Goal: Task Accomplishment & Management: Manage account settings

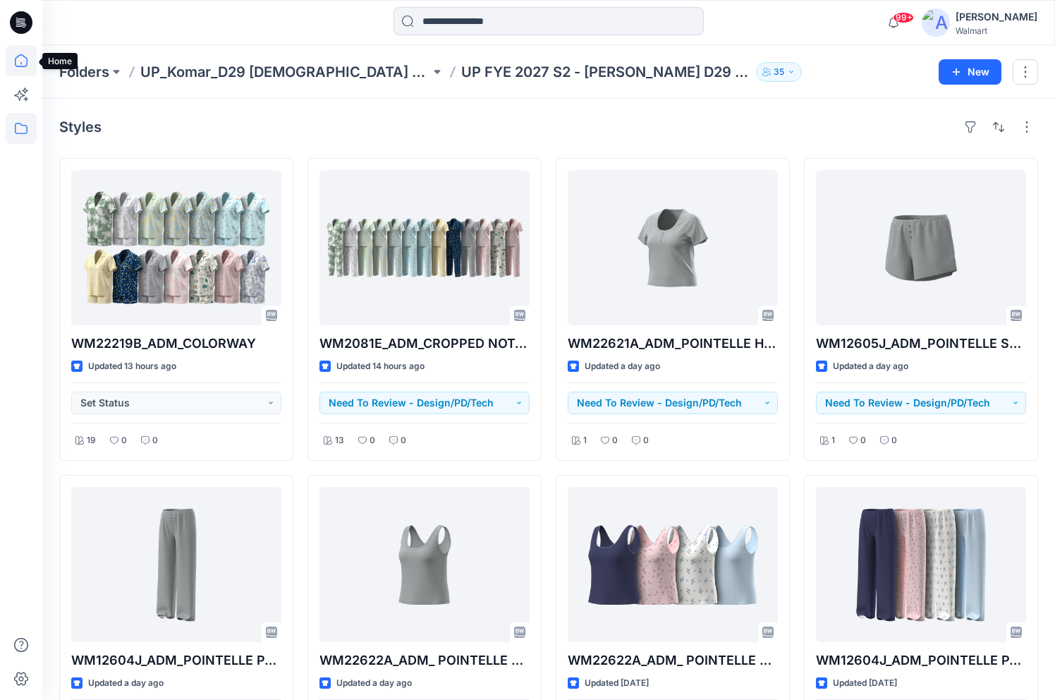
click at [20, 63] on icon at bounding box center [21, 60] width 31 height 31
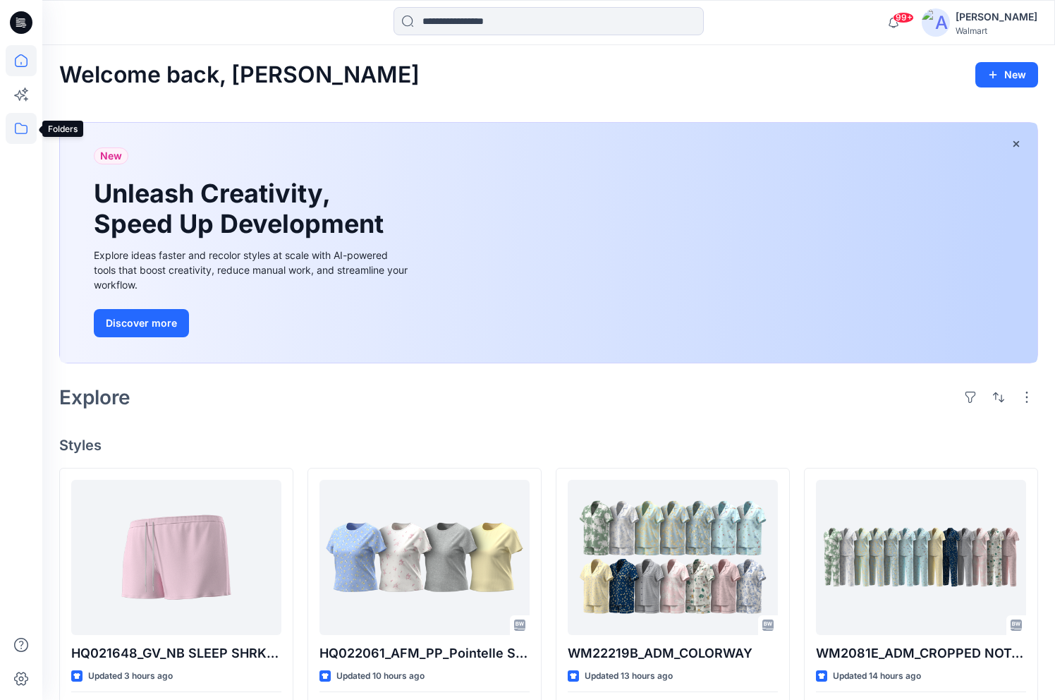
click at [20, 125] on icon at bounding box center [21, 128] width 31 height 31
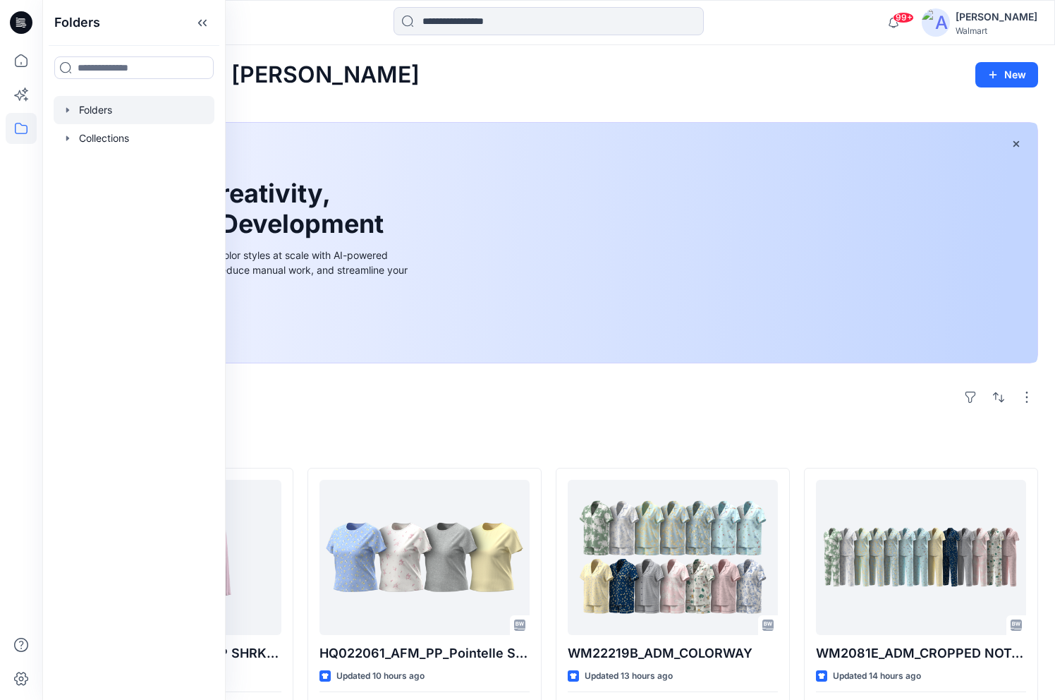
click at [70, 108] on icon "button" at bounding box center [67, 109] width 11 height 11
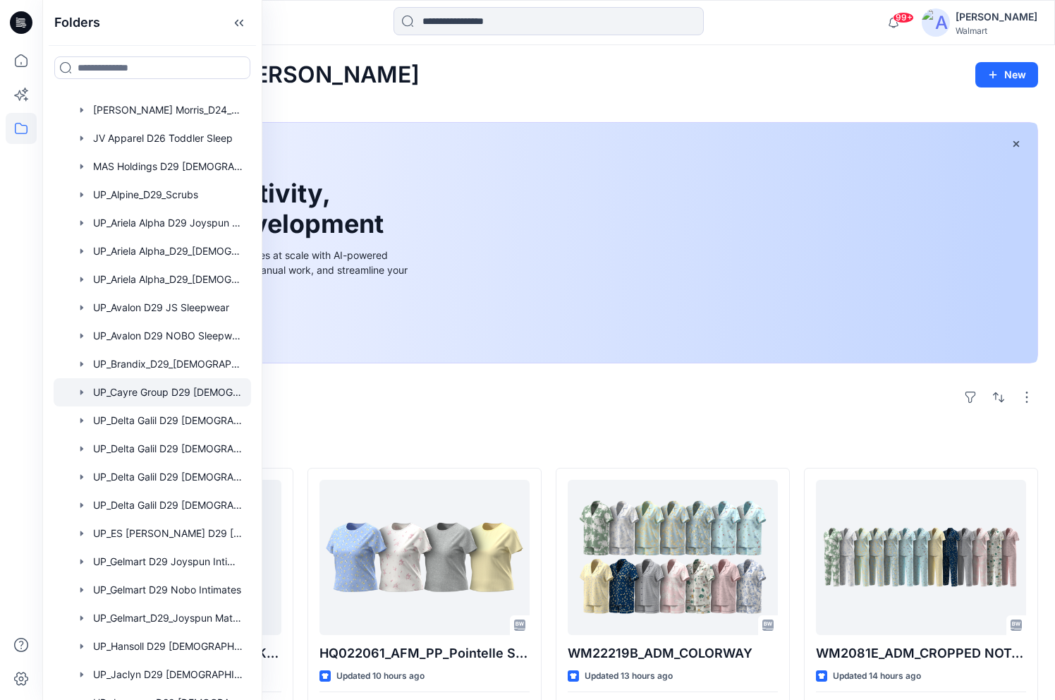
scroll to position [353, 0]
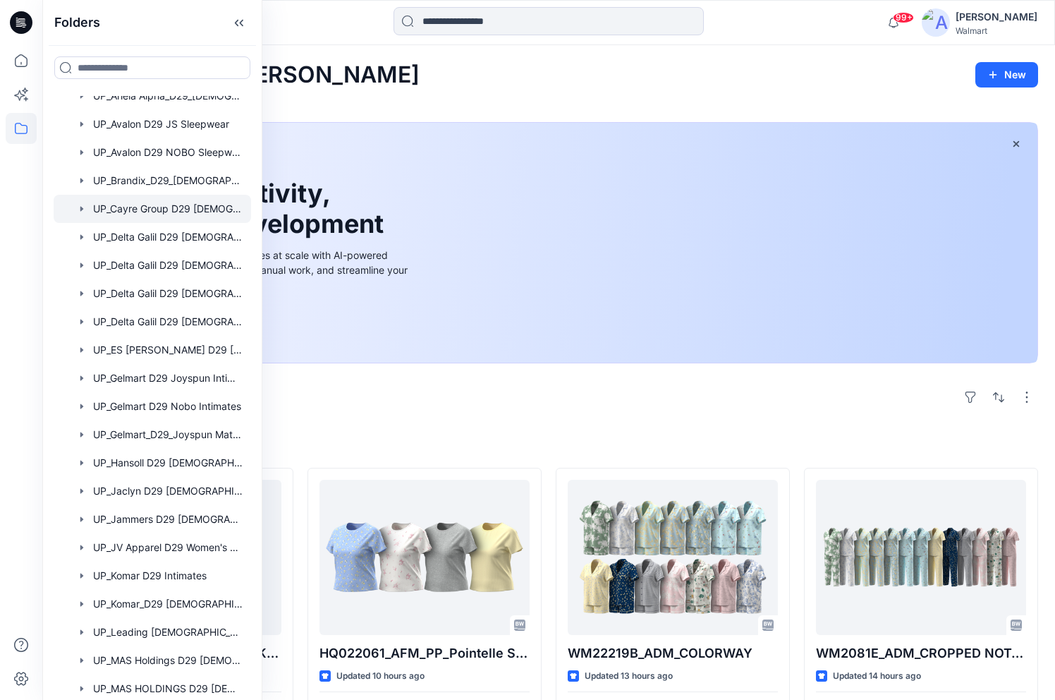
click at [150, 213] on div at bounding box center [153, 209] width 198 height 28
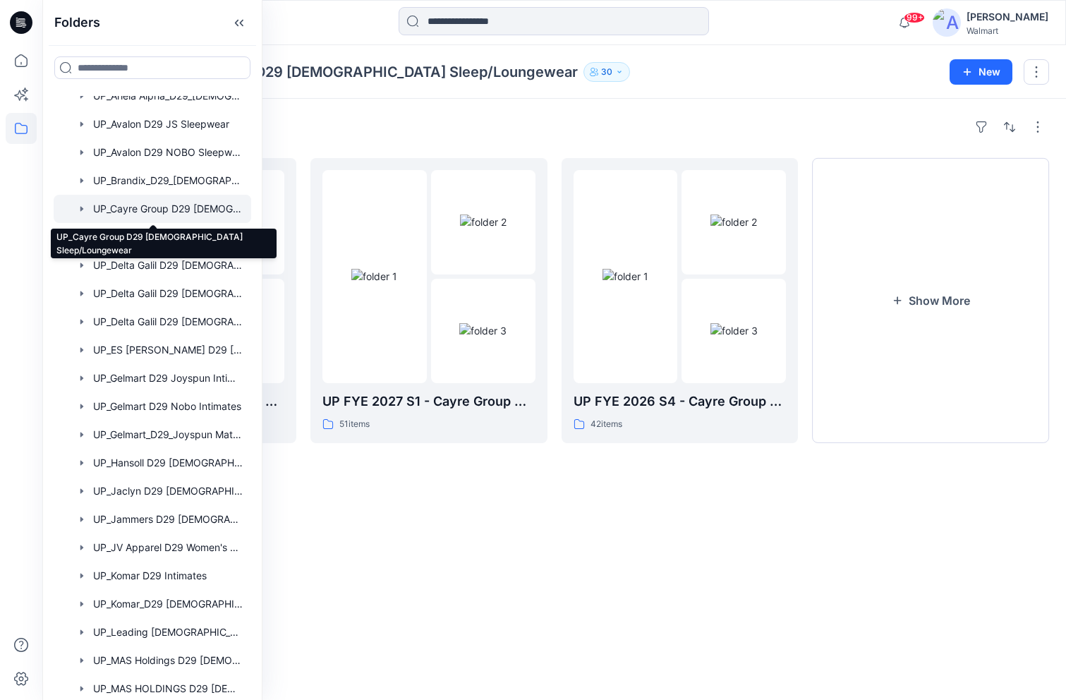
click at [197, 212] on div at bounding box center [153, 209] width 198 height 28
click at [769, 92] on div "Folders UP_Cayre Group D29 [DEMOGRAPHIC_DATA] Sleep/Loungewear 30 New" at bounding box center [554, 72] width 1024 height 54
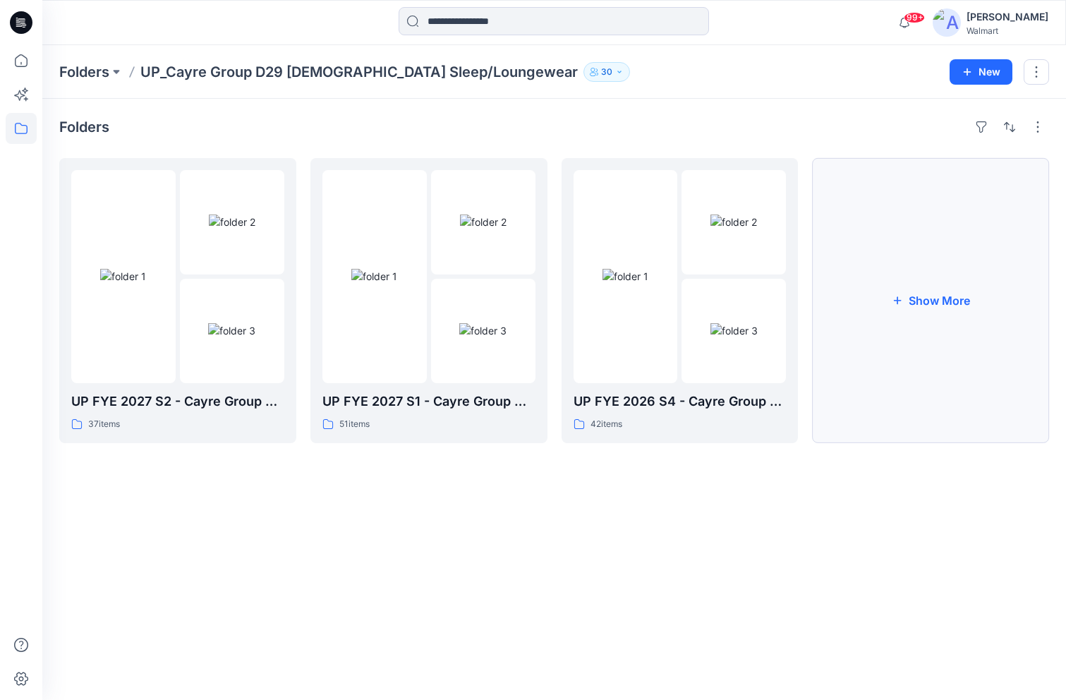
click at [939, 298] on button "Show More" at bounding box center [930, 300] width 237 height 285
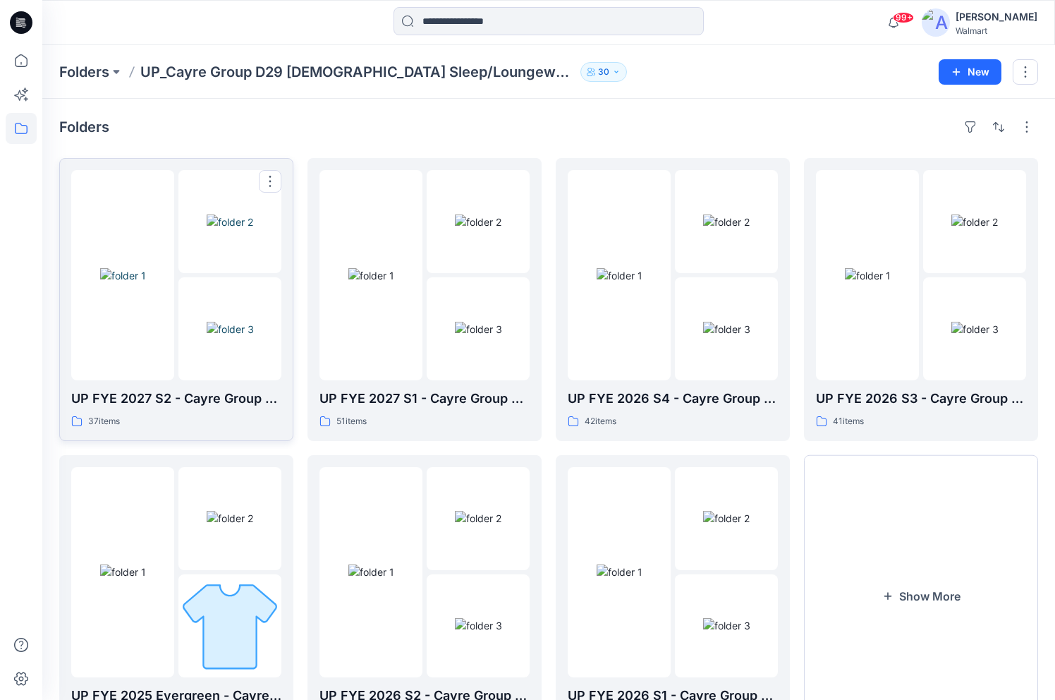
click at [272, 396] on p "UP FYE 2027 S2 - Cayre Group D29 [DEMOGRAPHIC_DATA] Sleepwear" at bounding box center [176, 399] width 210 height 20
click at [270, 404] on p "UP FYE 2027 S2 - Cayre Group D29 [DEMOGRAPHIC_DATA] Sleepwear" at bounding box center [176, 399] width 210 height 20
click at [270, 179] on button "button" at bounding box center [270, 181] width 23 height 23
click at [286, 212] on button "Edit" at bounding box center [338, 214] width 152 height 26
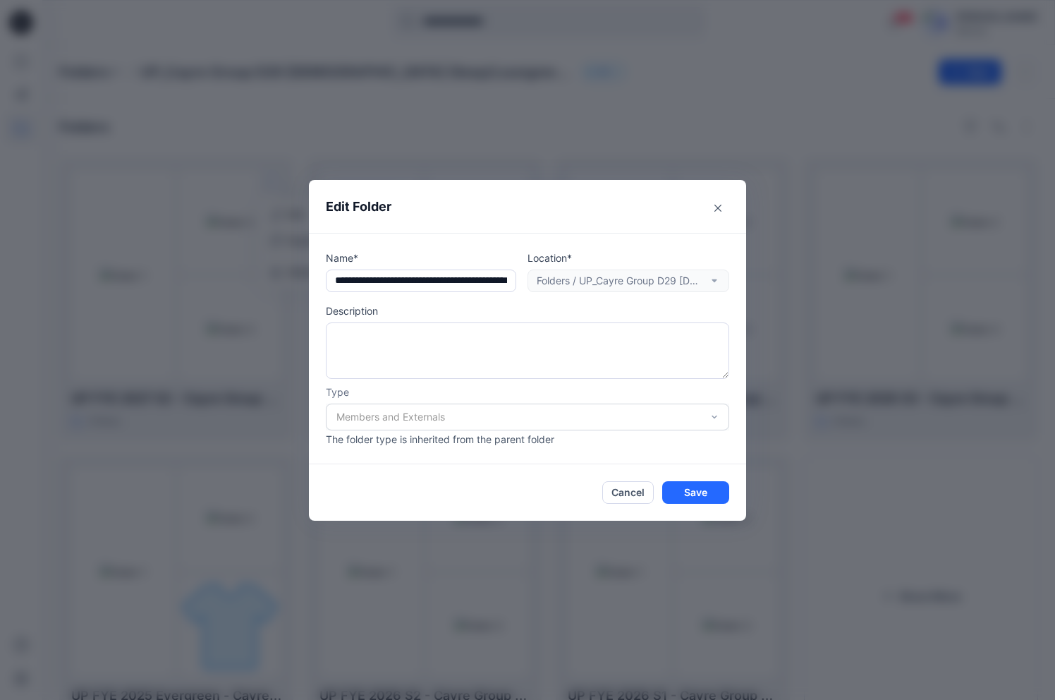
scroll to position [0, 80]
drag, startPoint x: 340, startPoint y: 284, endPoint x: 569, endPoint y: 282, distance: 229.3
click at [569, 282] on div "**********" at bounding box center [528, 271] width 404 height 42
click at [631, 490] on button "Cancel" at bounding box center [628, 492] width 52 height 23
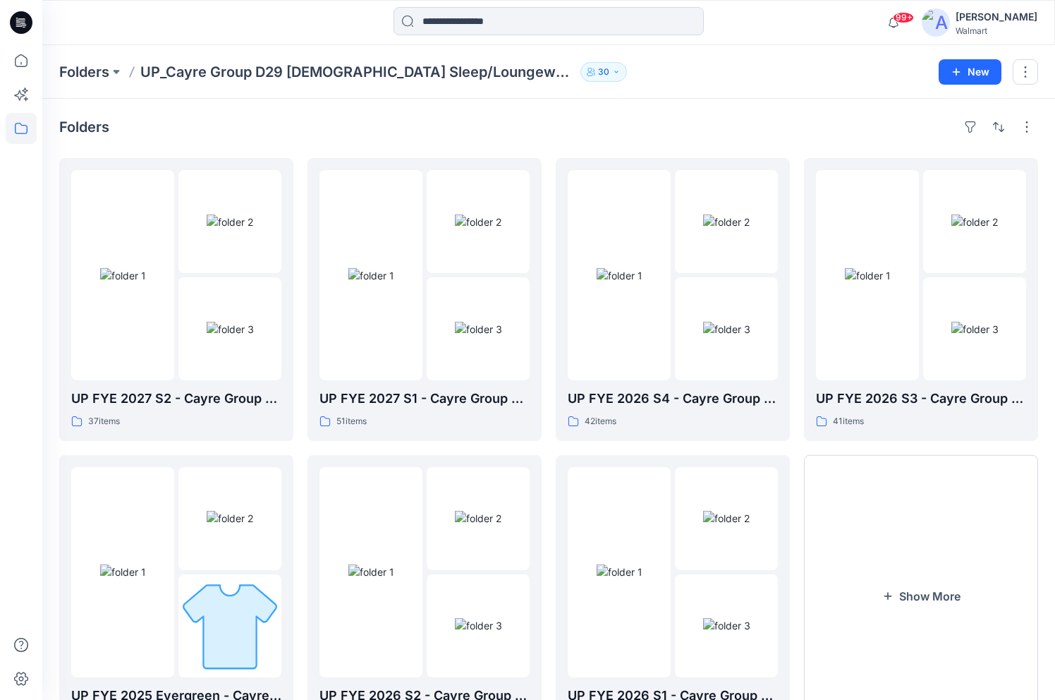
click at [605, 114] on div "Folders UP FYE 2027 S2 - Cayre Group D29 [DEMOGRAPHIC_DATA] Sleepwear 37 items …" at bounding box center [548, 438] width 1013 height 678
click at [960, 79] on button "New" at bounding box center [970, 71] width 63 height 25
click at [944, 128] on p "New Folder" at bounding box center [929, 134] width 52 height 15
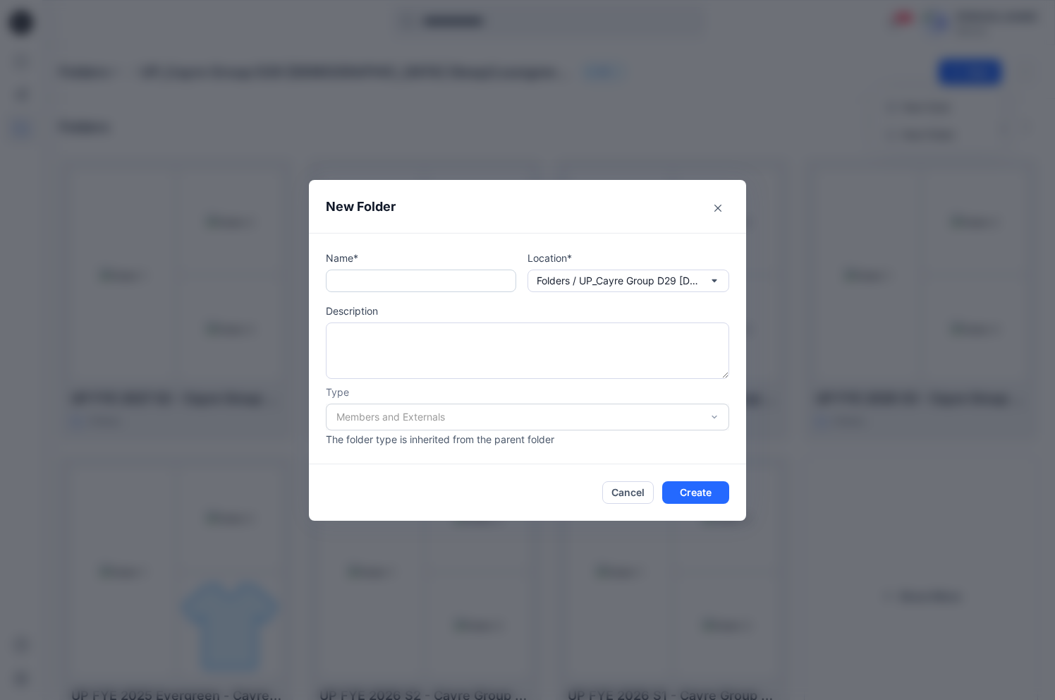
click at [425, 279] on input "text" at bounding box center [421, 281] width 190 height 23
paste input "**********"
click at [346, 283] on input "**********" at bounding box center [421, 281] width 190 height 23
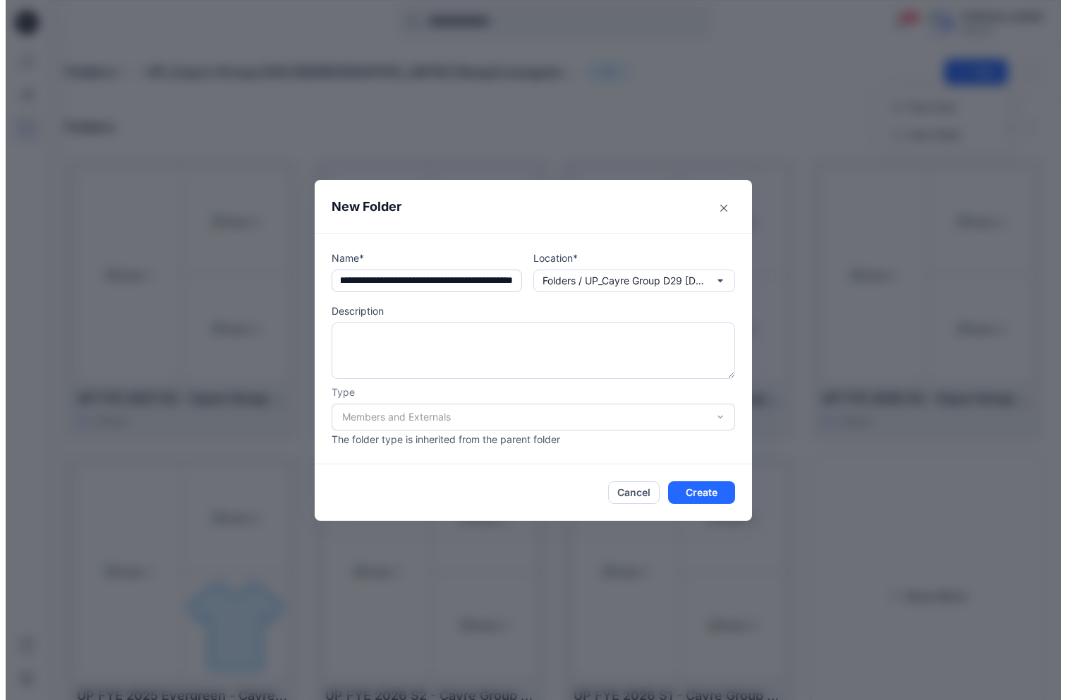
scroll to position [0, 0]
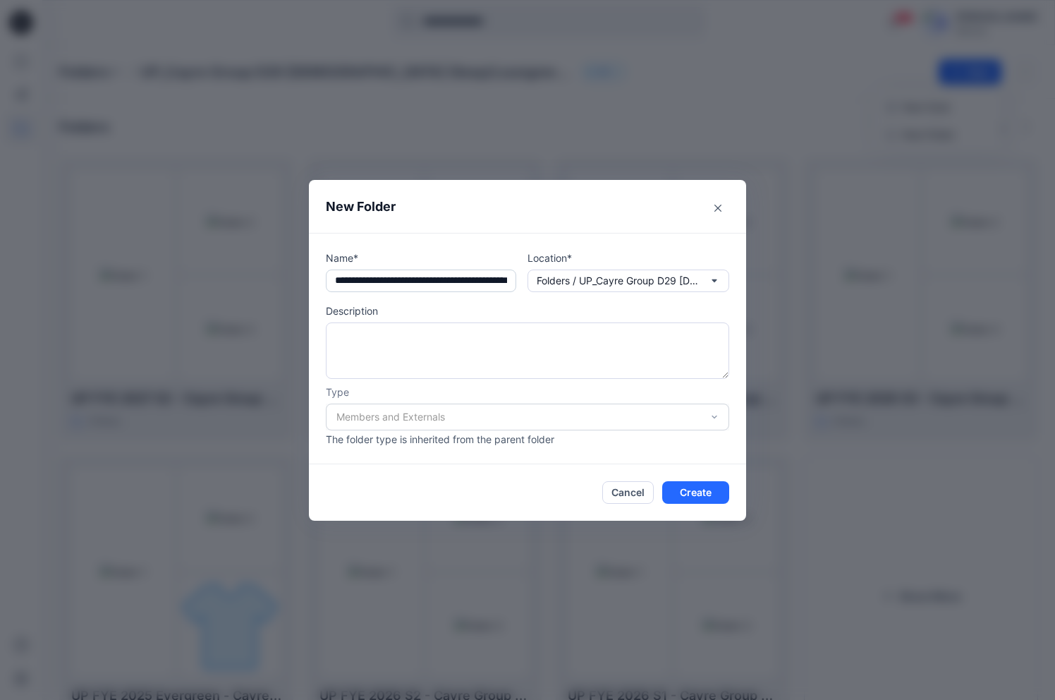
click at [413, 283] on input "**********" at bounding box center [421, 281] width 190 height 23
type input "**********"
click at [688, 495] on button "Create" at bounding box center [695, 492] width 67 height 23
